Goal: Navigation & Orientation: Go to known website

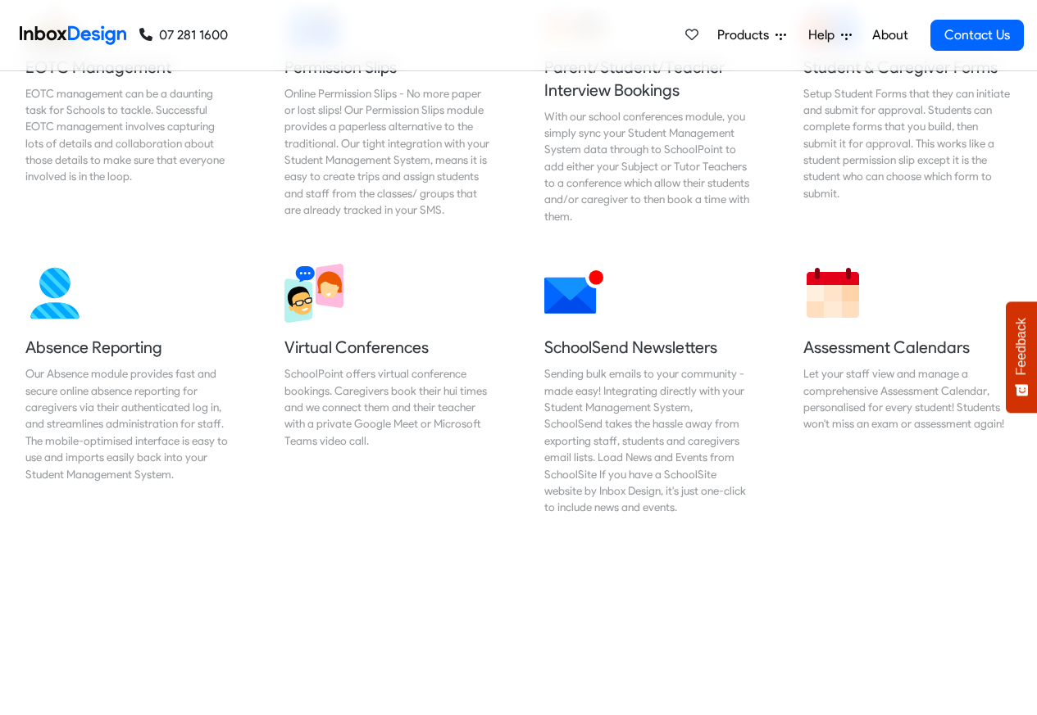
scroll to position [1182, 0]
